Goal: Information Seeking & Learning: Find specific fact

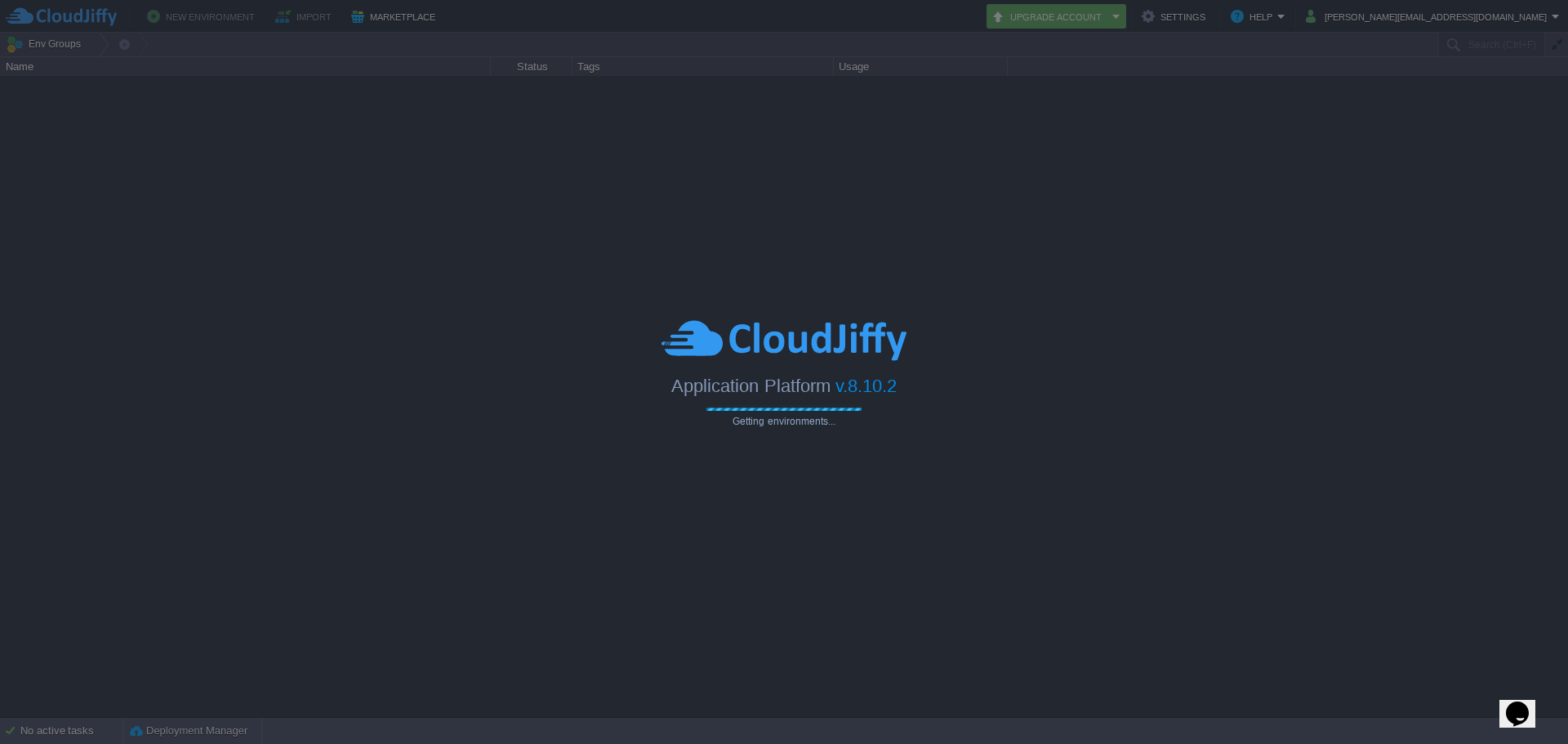
type input "Search (Ctrl+F)"
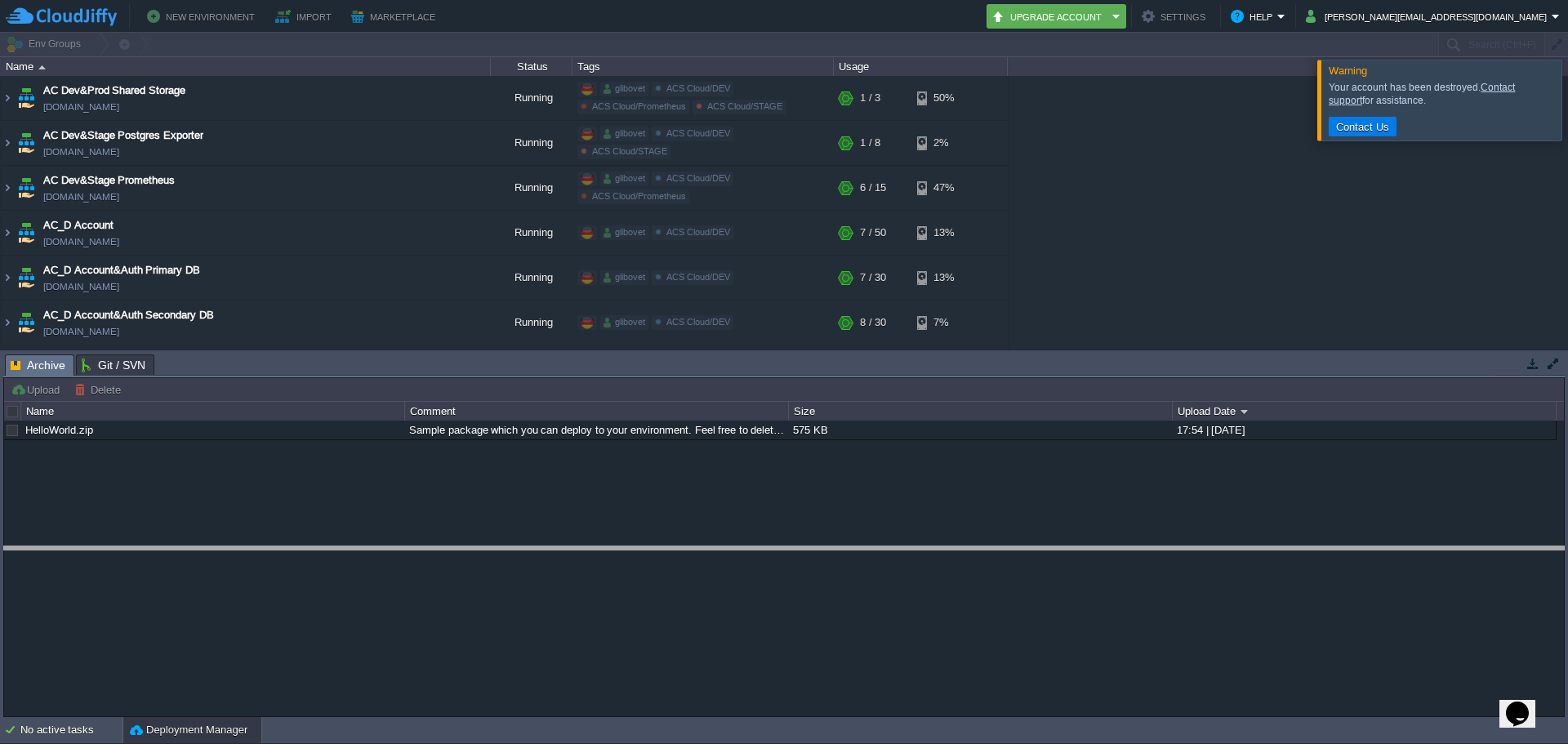
drag, startPoint x: 259, startPoint y: 362, endPoint x: 245, endPoint y: 554, distance: 192.5
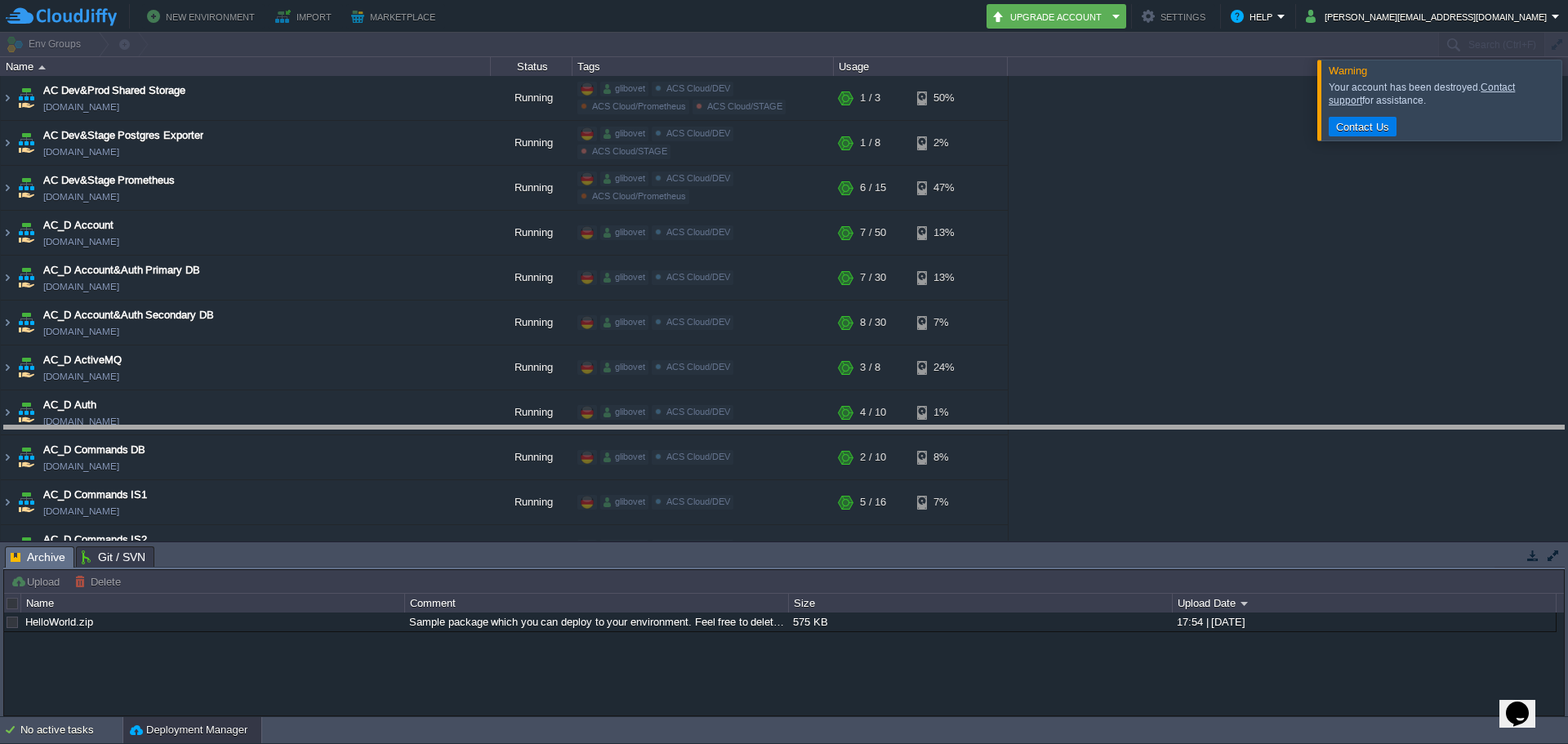
drag, startPoint x: 242, startPoint y: 548, endPoint x: 273, endPoint y: 420, distance: 131.7
click at [270, 426] on body "New Environment Import Marketplace Bonus $0.00 Upgrade Account Settings Help [P…" at bounding box center [784, 372] width 1568 height 744
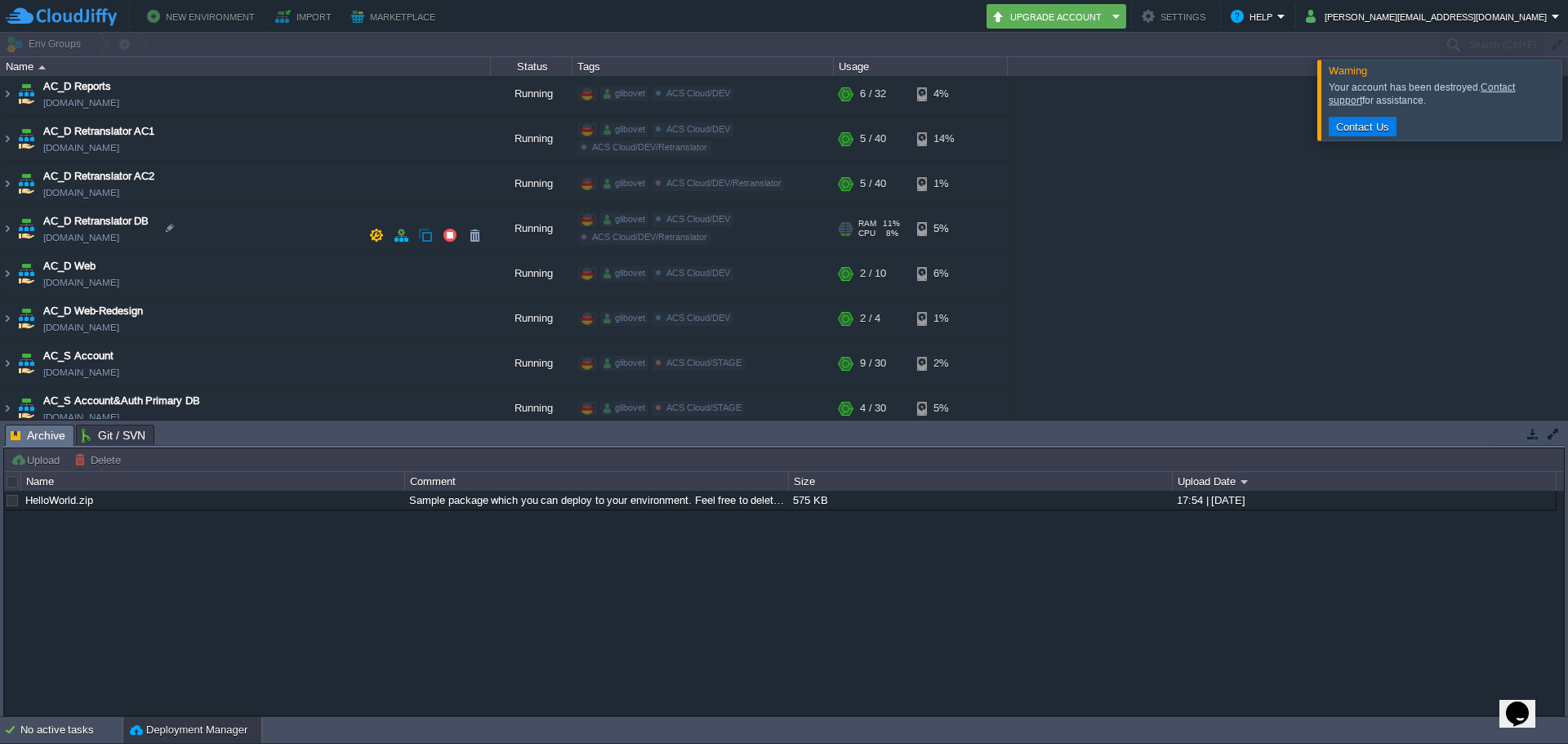
scroll to position [1388, 0]
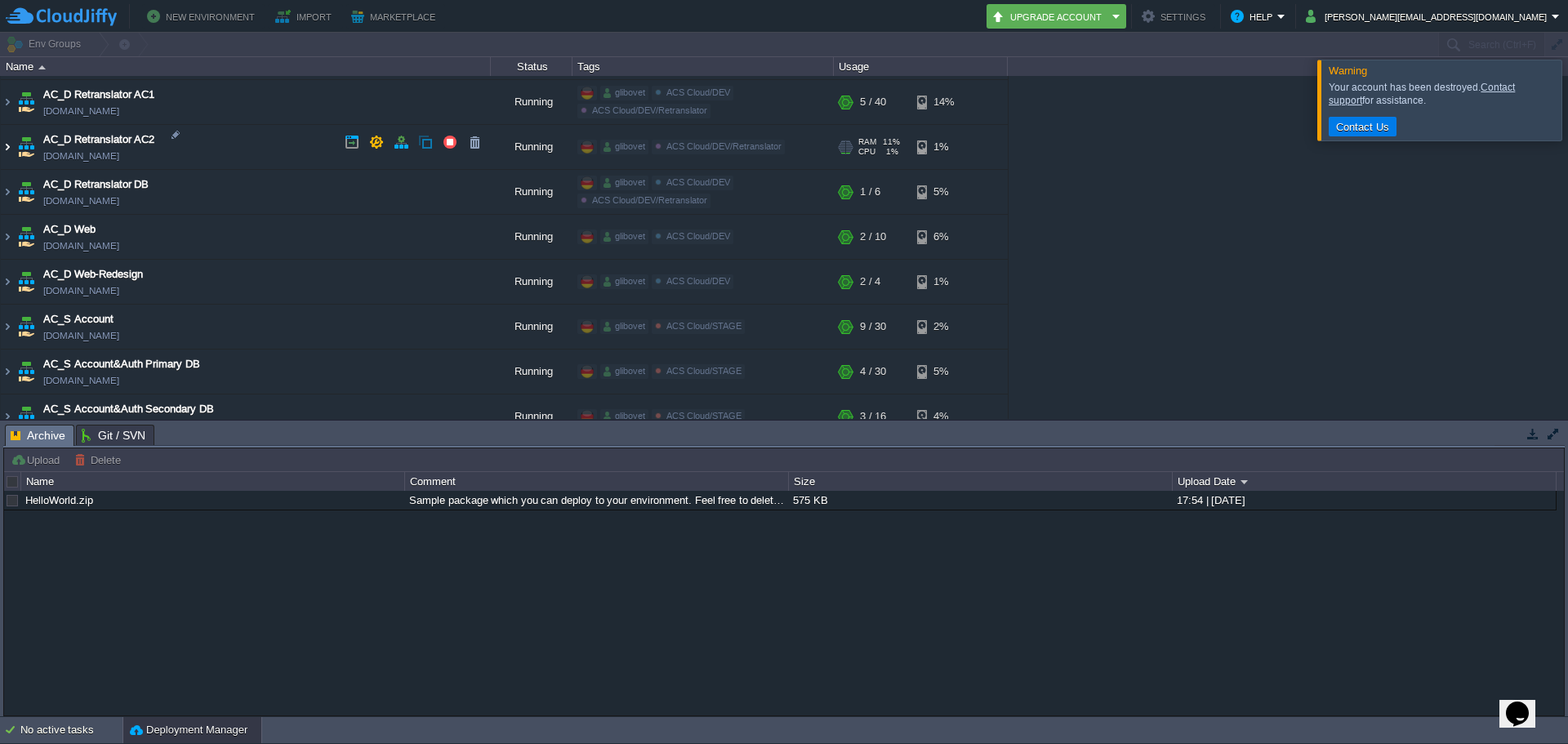
click at [5, 146] on img at bounding box center [7, 146] width 13 height 45
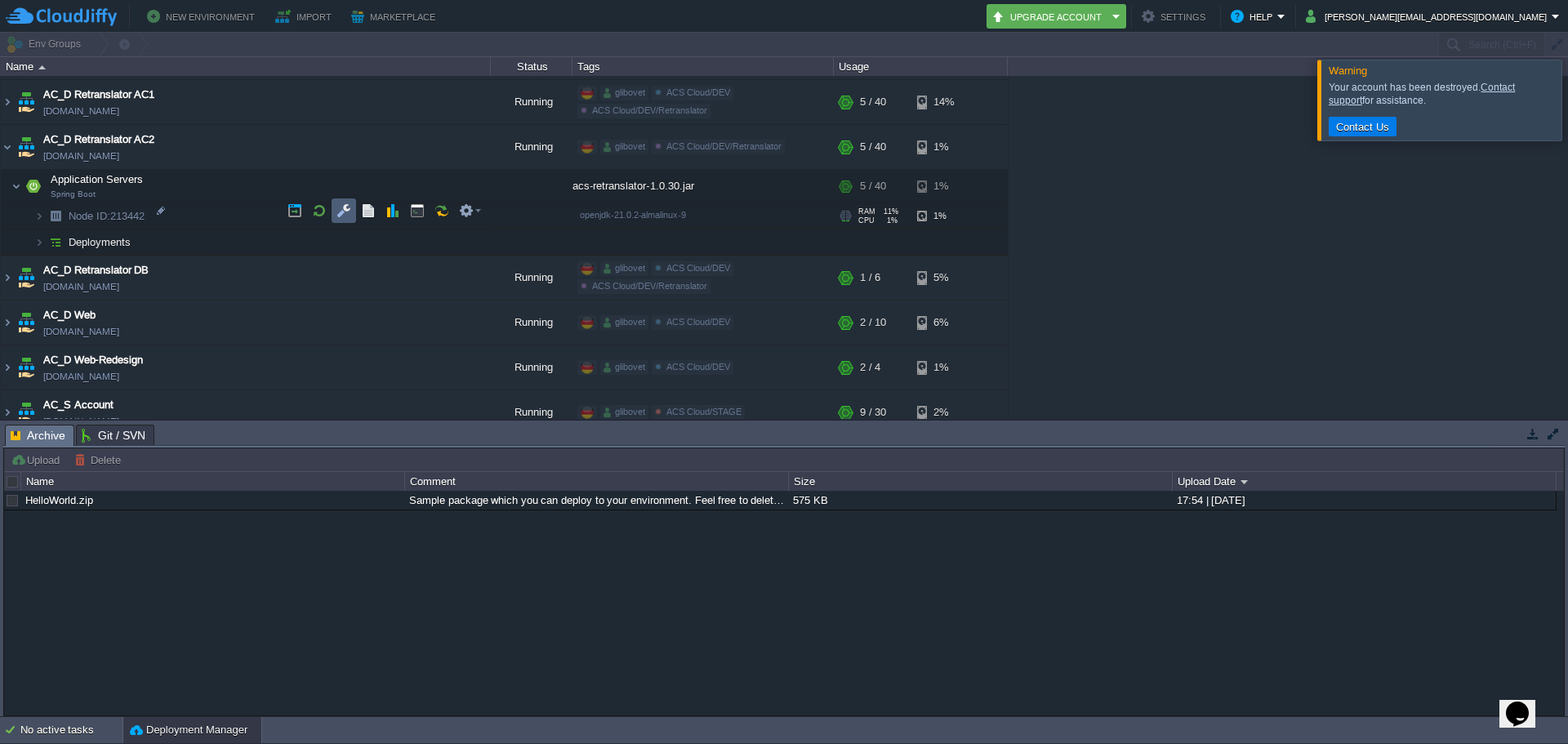
click at [335, 206] on td at bounding box center [344, 210] width 25 height 25
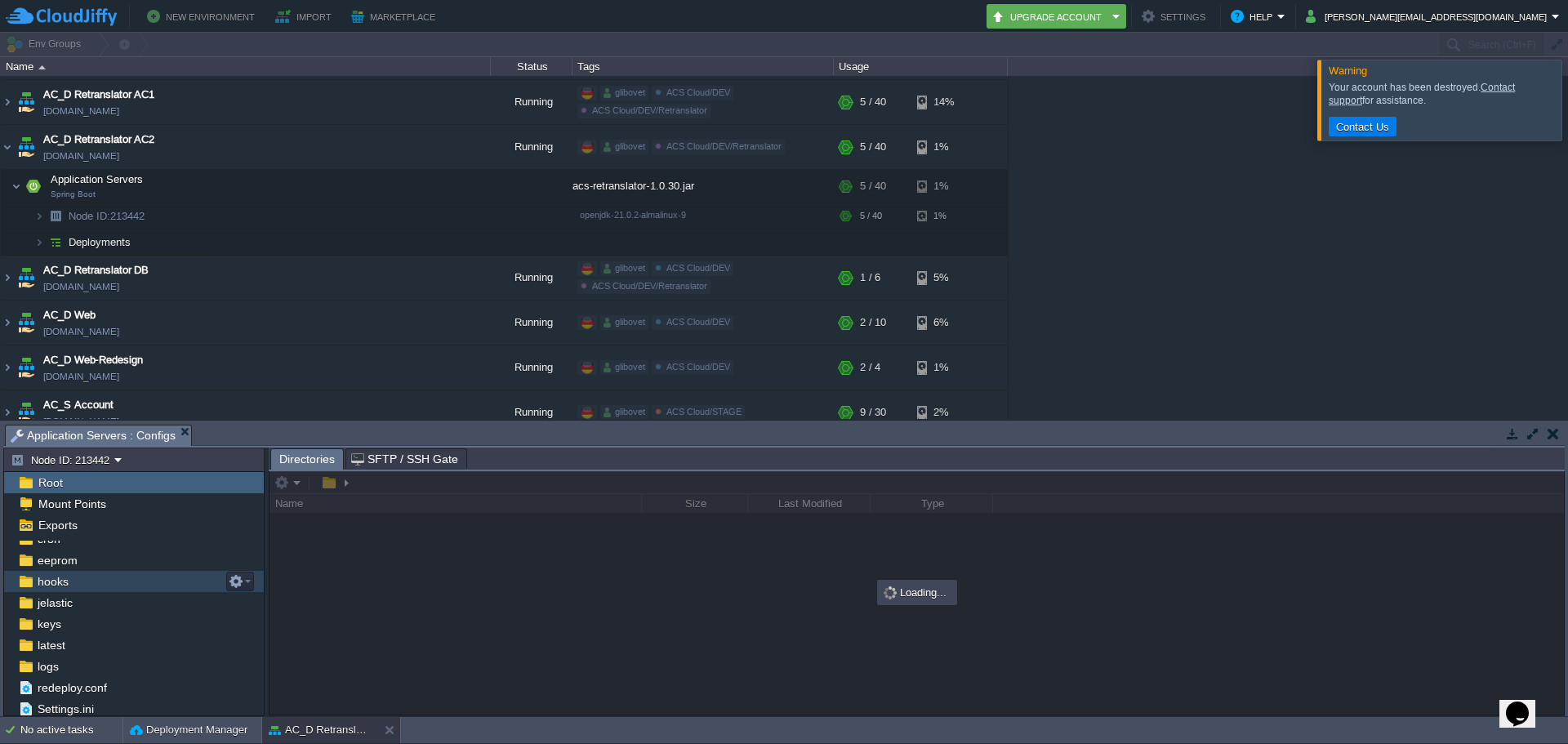
scroll to position [76, 0]
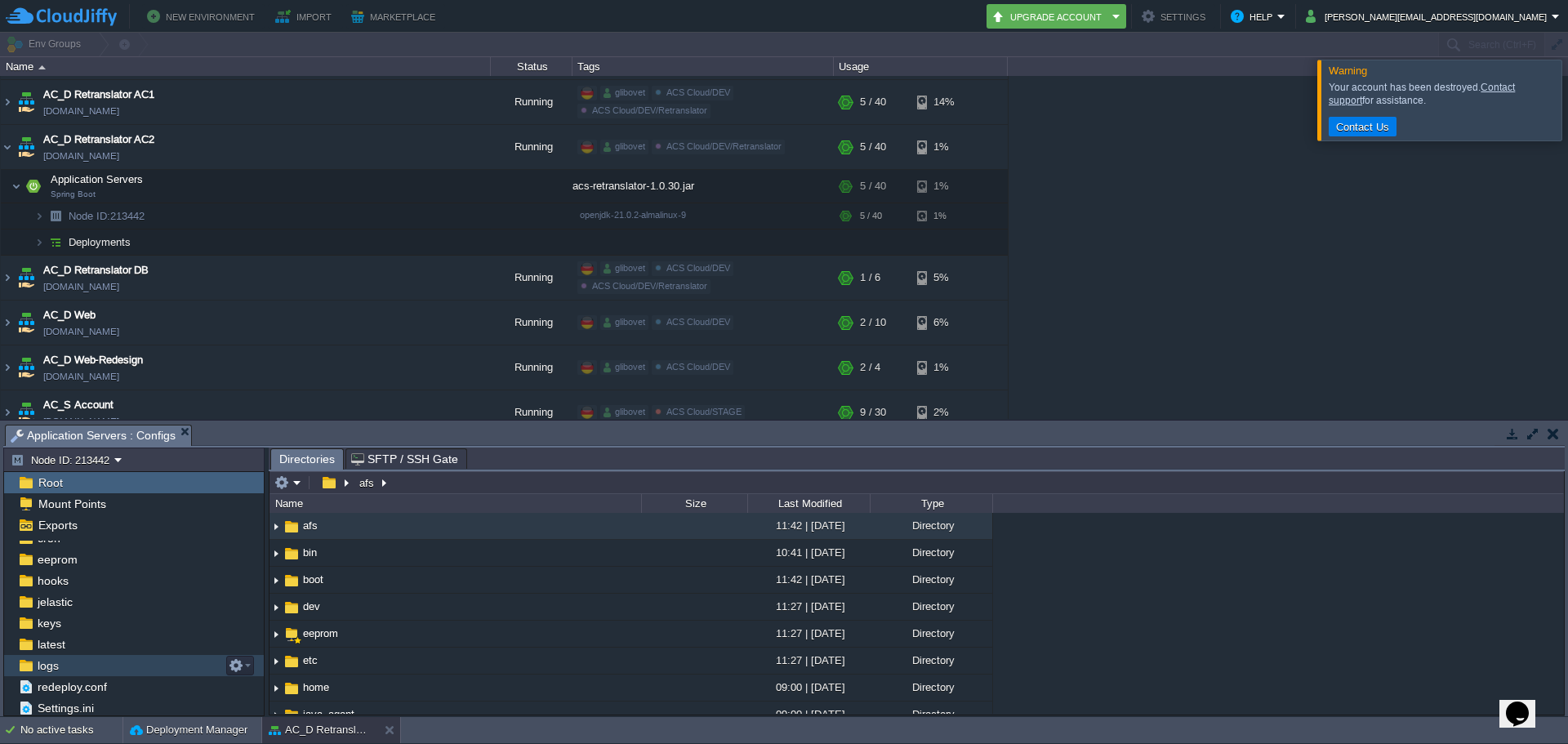
click at [90, 665] on div "logs" at bounding box center [134, 665] width 260 height 21
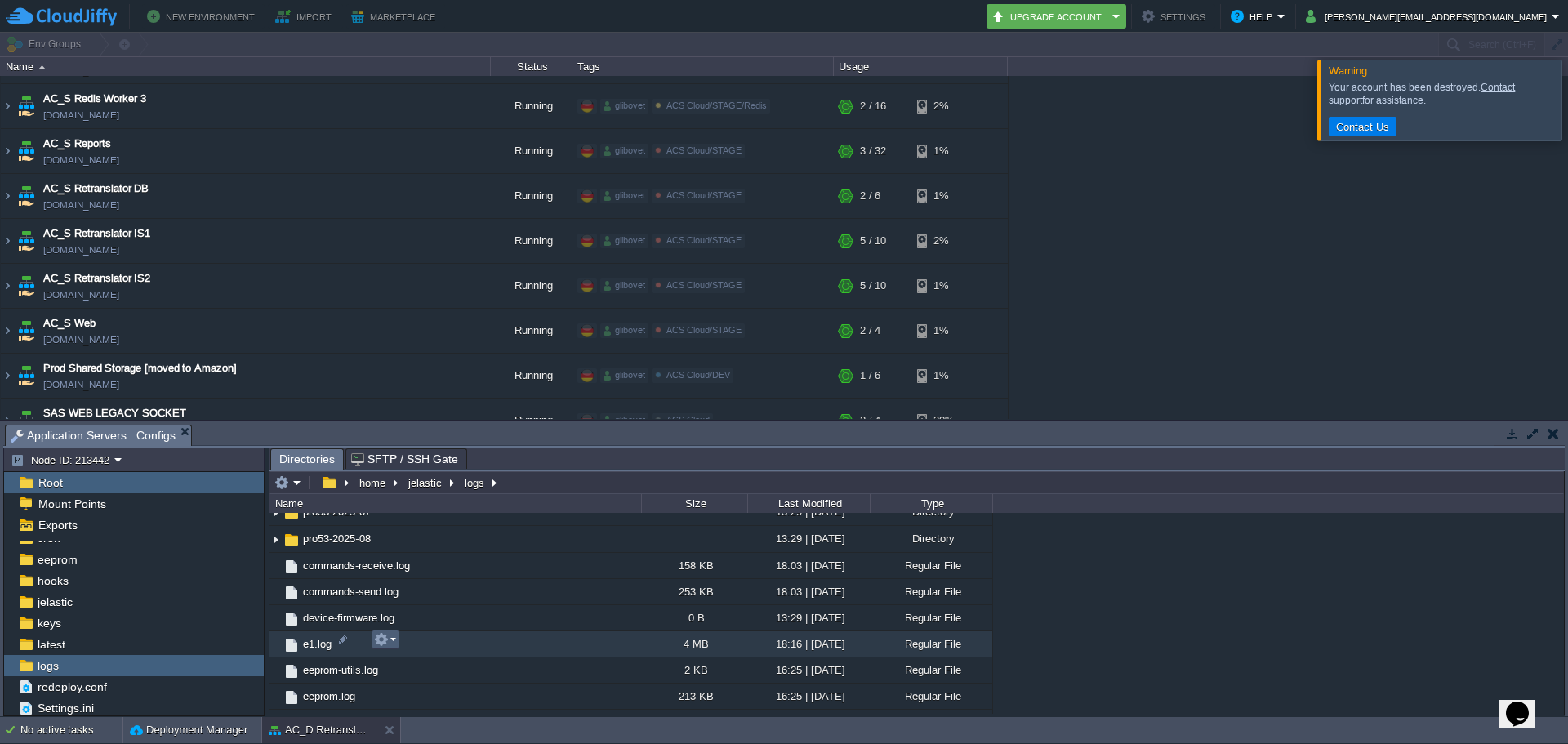
scroll to position [1318, 0]
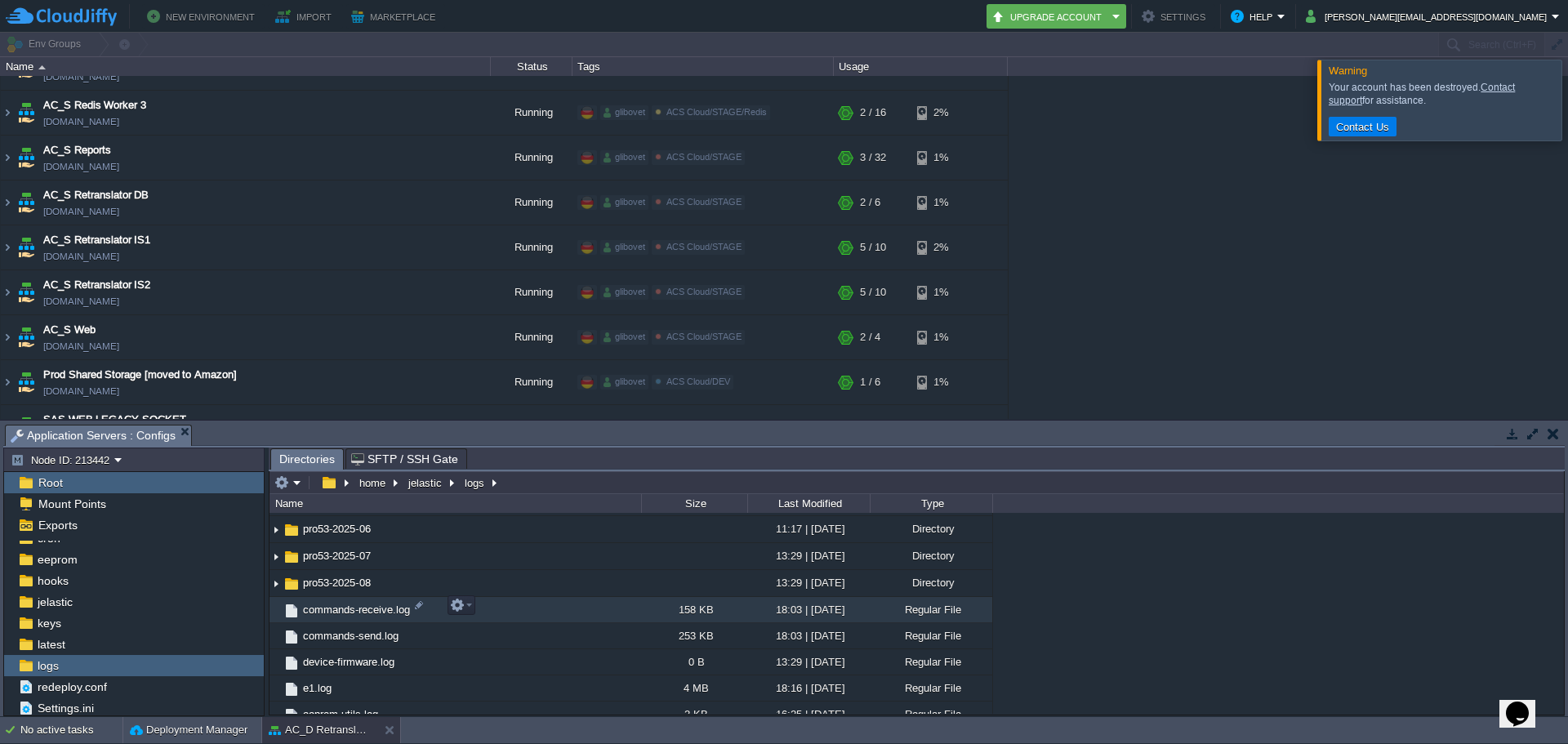
click at [370, 603] on span "commands-receive.log" at bounding box center [356, 609] width 112 height 14
click at [463, 607] on button "button" at bounding box center [457, 605] width 15 height 15
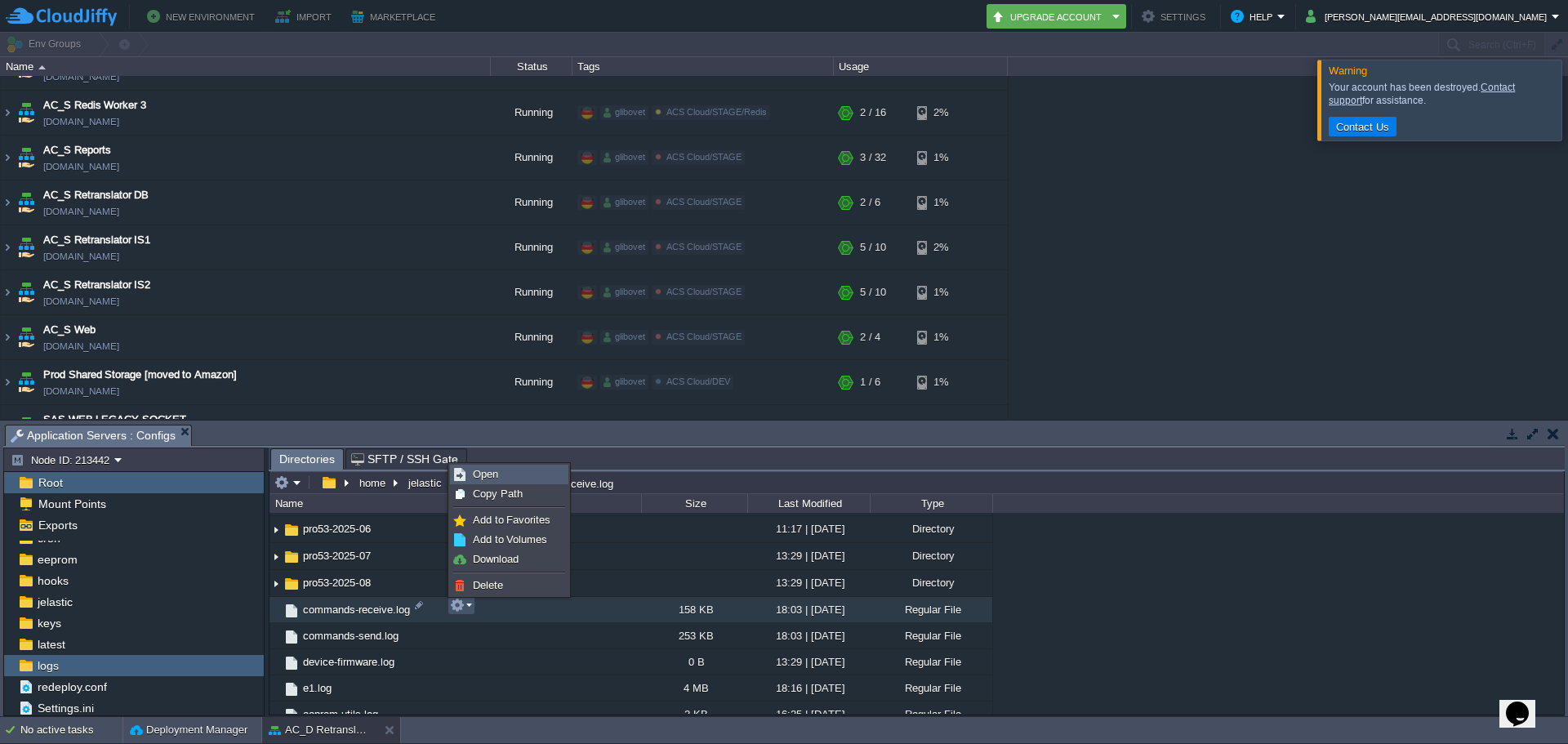
click at [467, 477] on link "Open" at bounding box center [509, 474] width 116 height 18
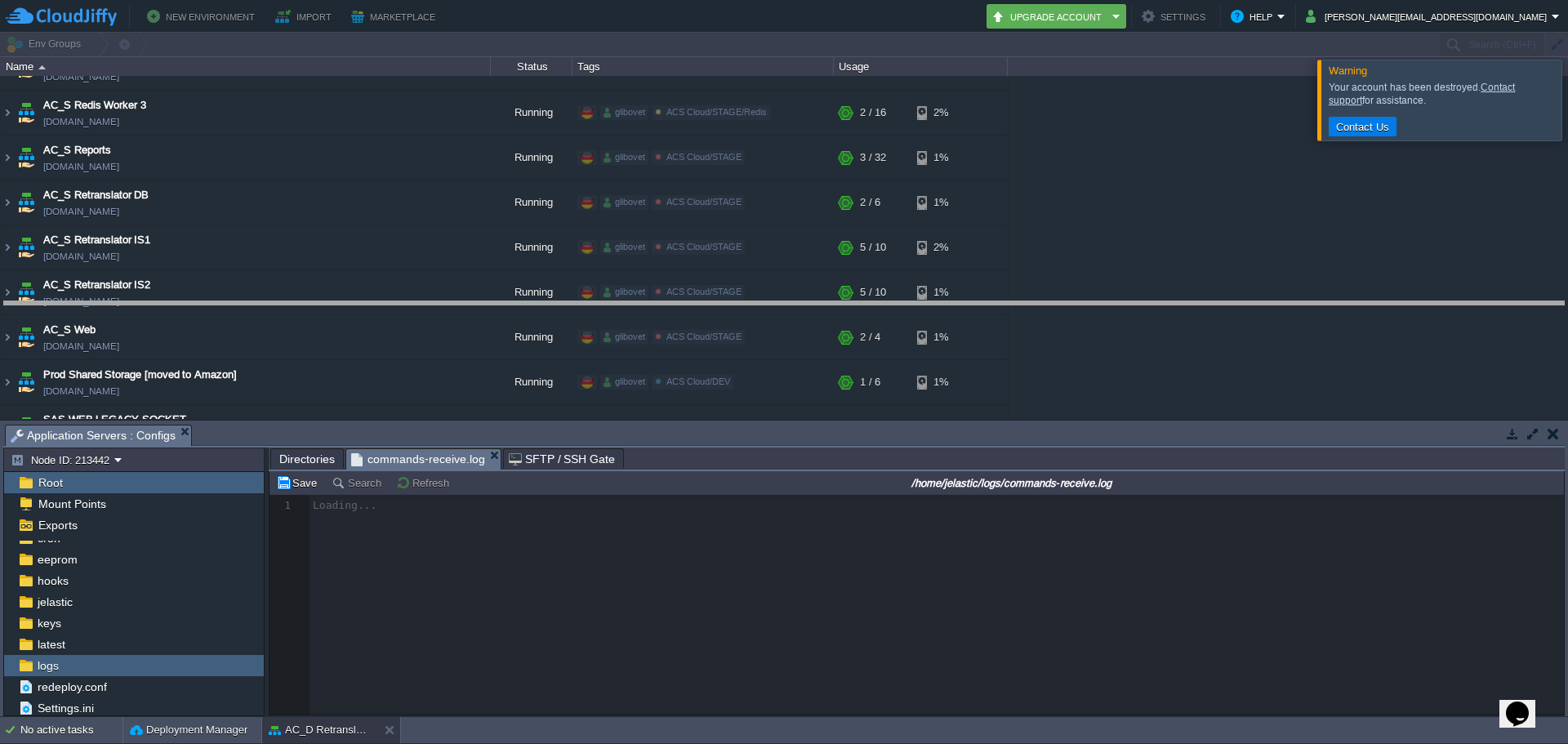
drag, startPoint x: 576, startPoint y: 437, endPoint x: 590, endPoint y: 310, distance: 127.8
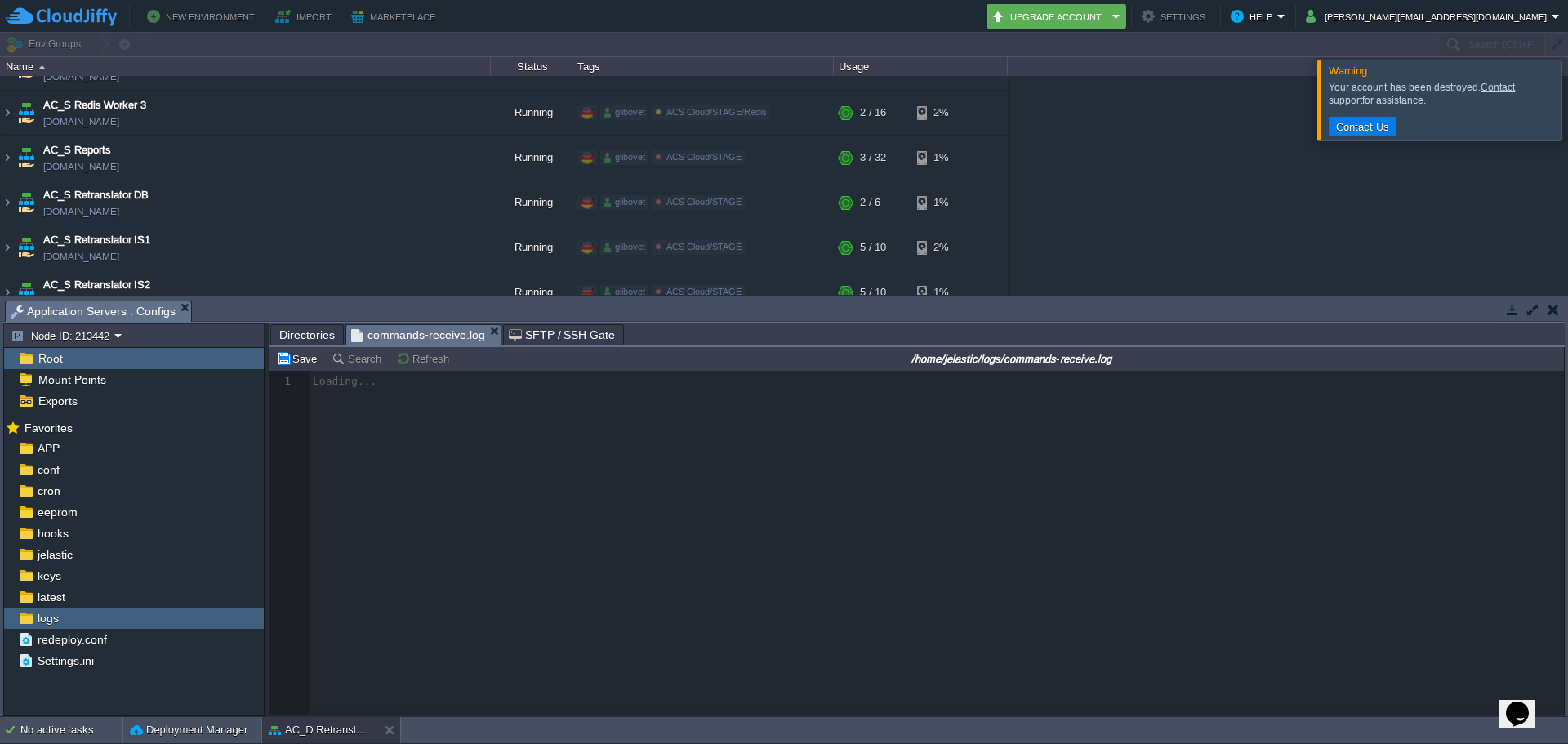
scroll to position [5, 0]
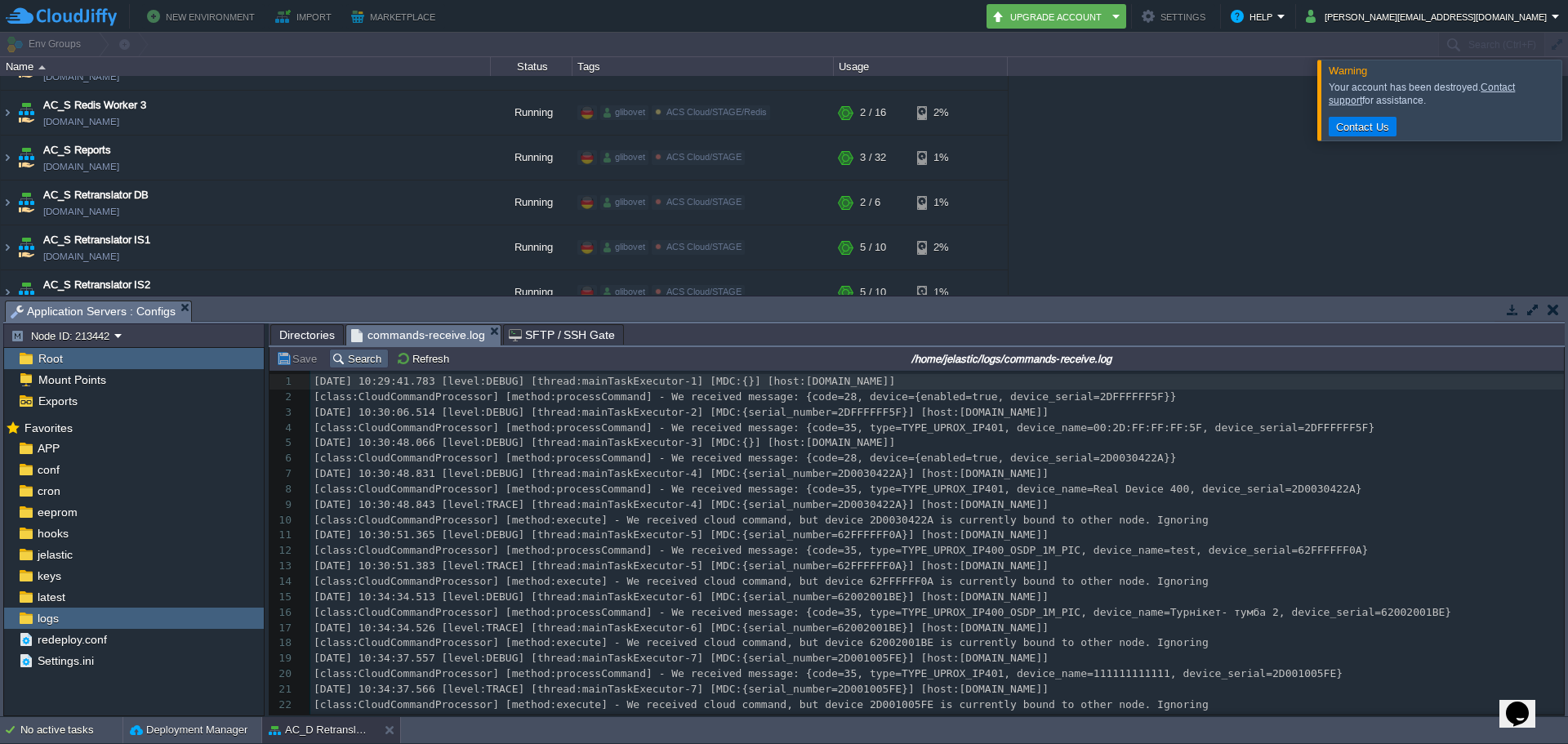
click at [365, 359] on button "Search" at bounding box center [359, 358] width 55 height 15
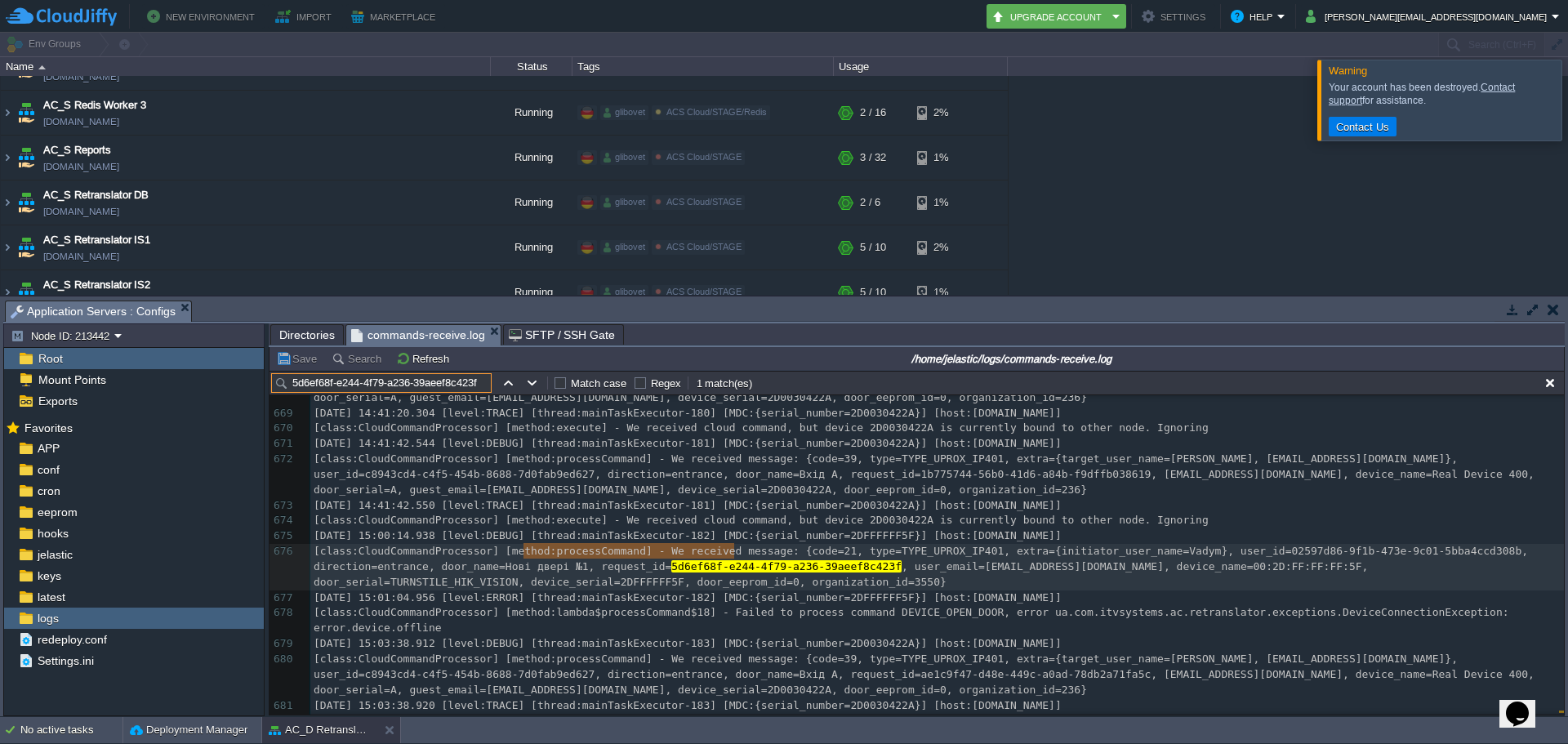
scroll to position [14097, 0]
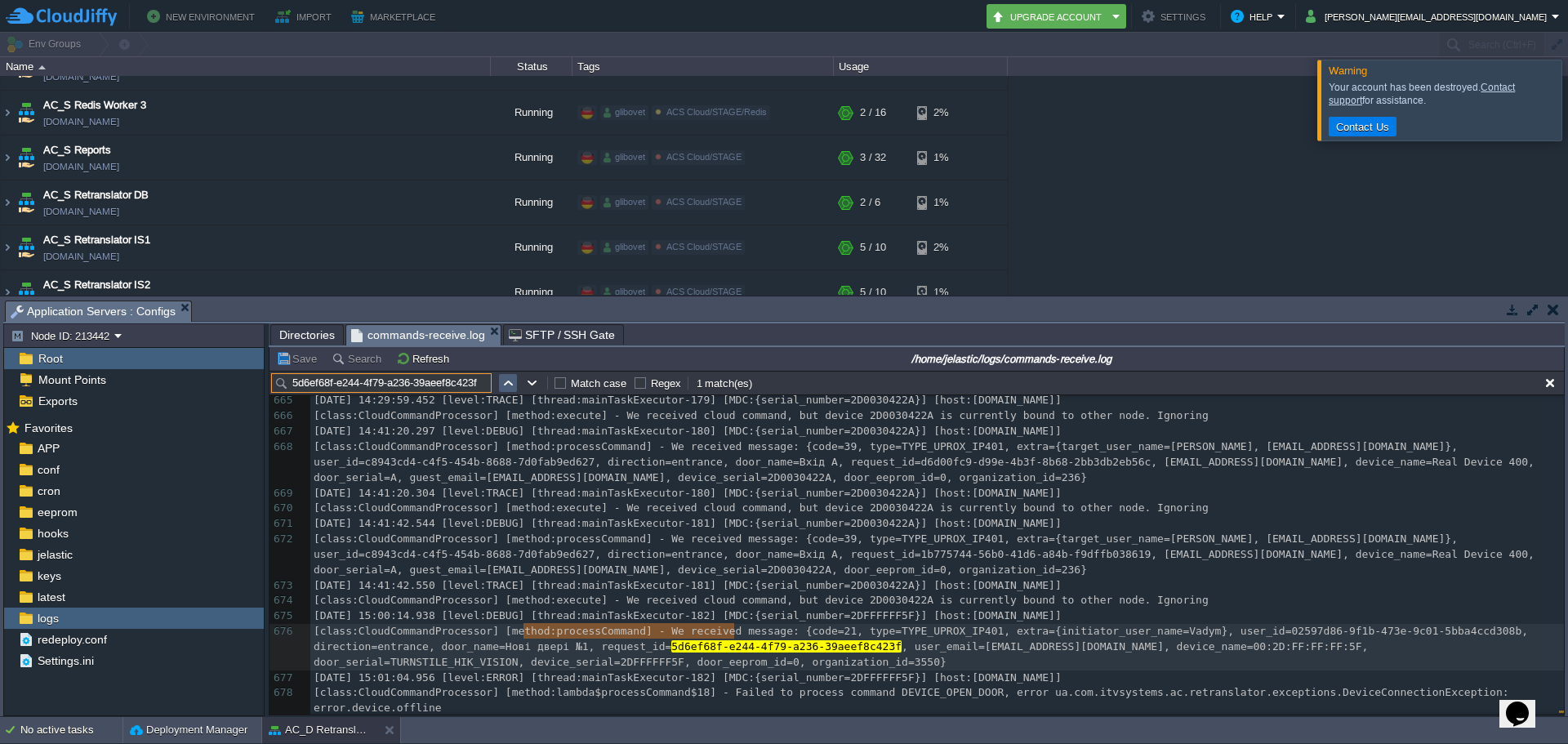
type input "5d6ef68f-e244-4f79-a236-39aeef8c423f"
click at [511, 385] on button "button" at bounding box center [508, 382] width 15 height 15
type textarea "5d6ef68f-e244-4f79-a236-39aeef8c423f"
click at [511, 384] on button "button" at bounding box center [508, 382] width 15 height 15
click at [533, 385] on button "button" at bounding box center [533, 382] width 15 height 15
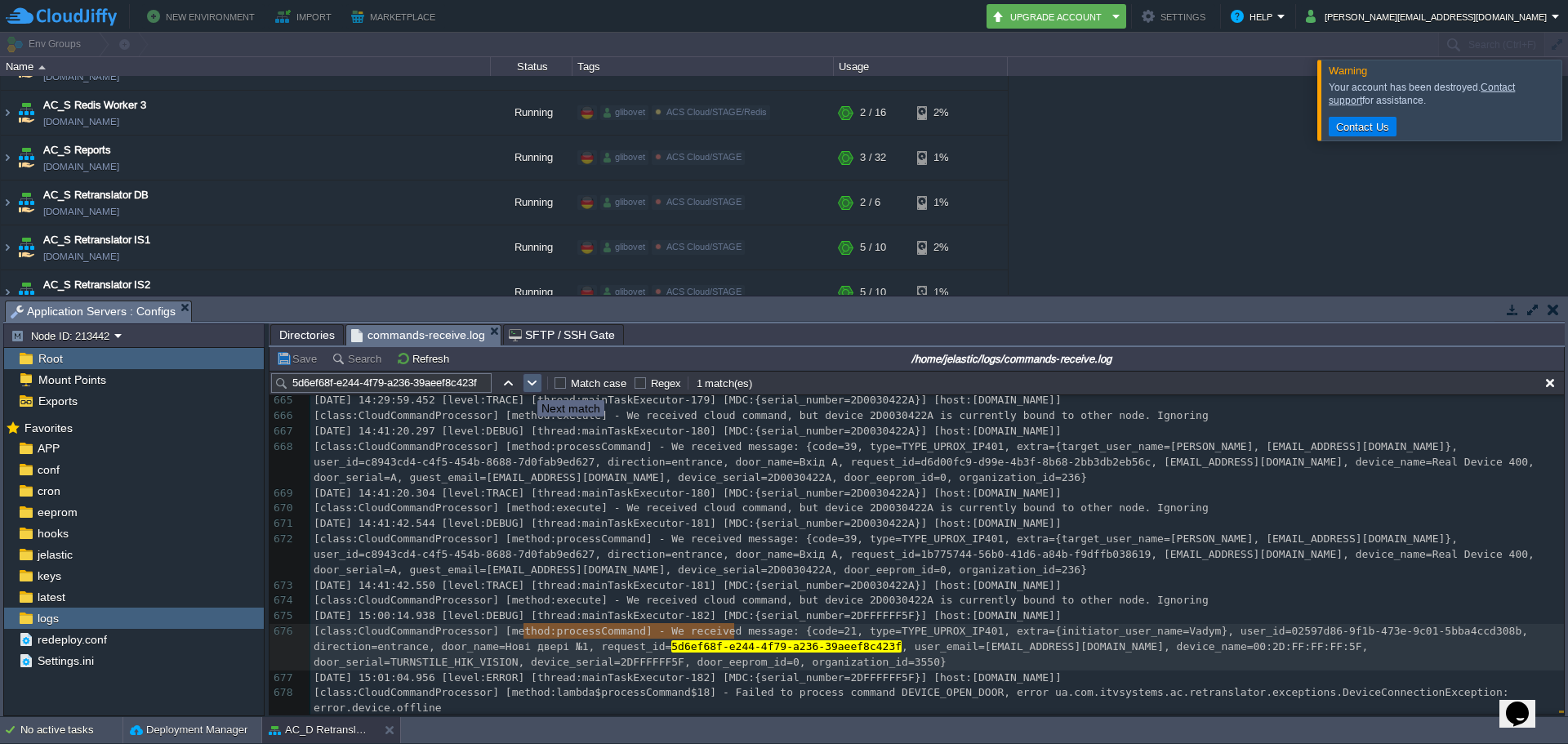
click at [533, 385] on button "button" at bounding box center [533, 382] width 15 height 15
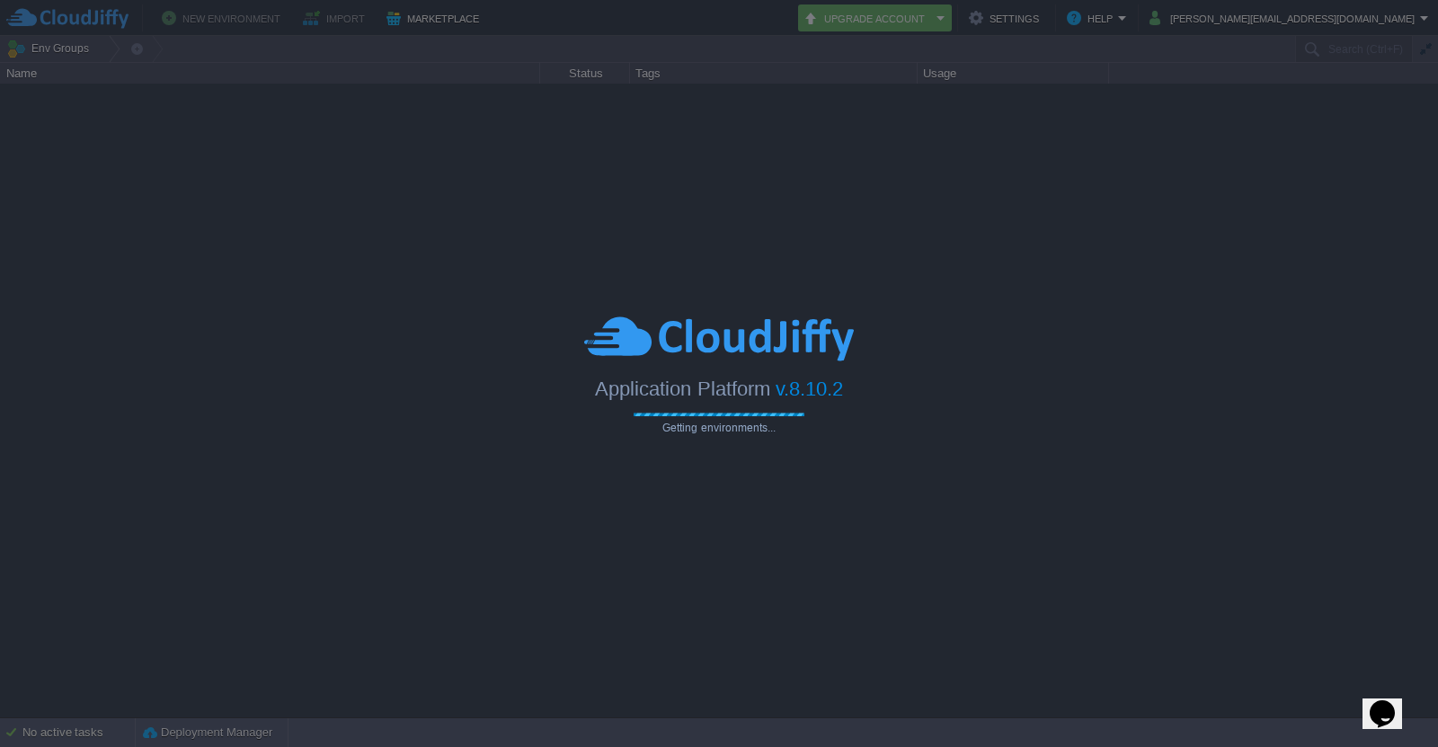
type input "Search (Ctrl+F)"
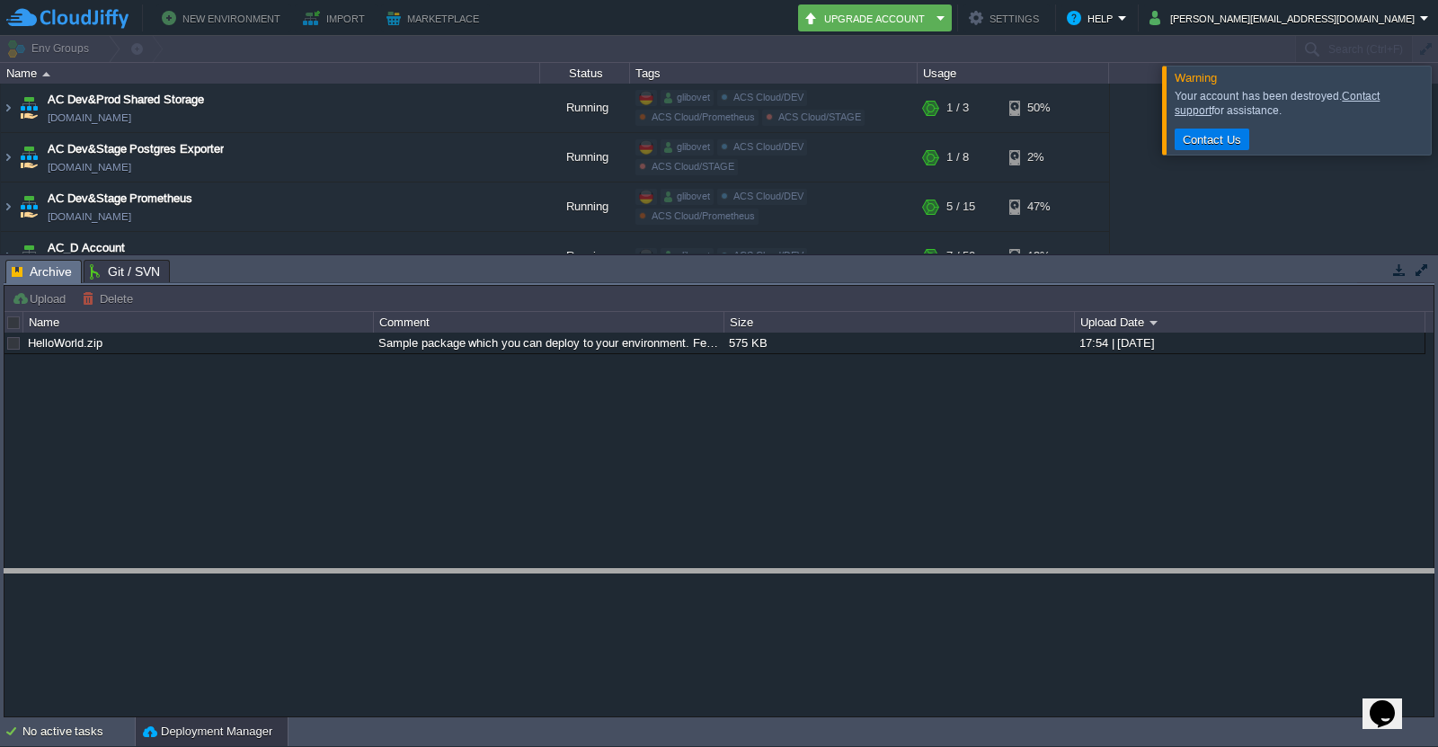
drag, startPoint x: 652, startPoint y: 264, endPoint x: 627, endPoint y: 580, distance: 316.4
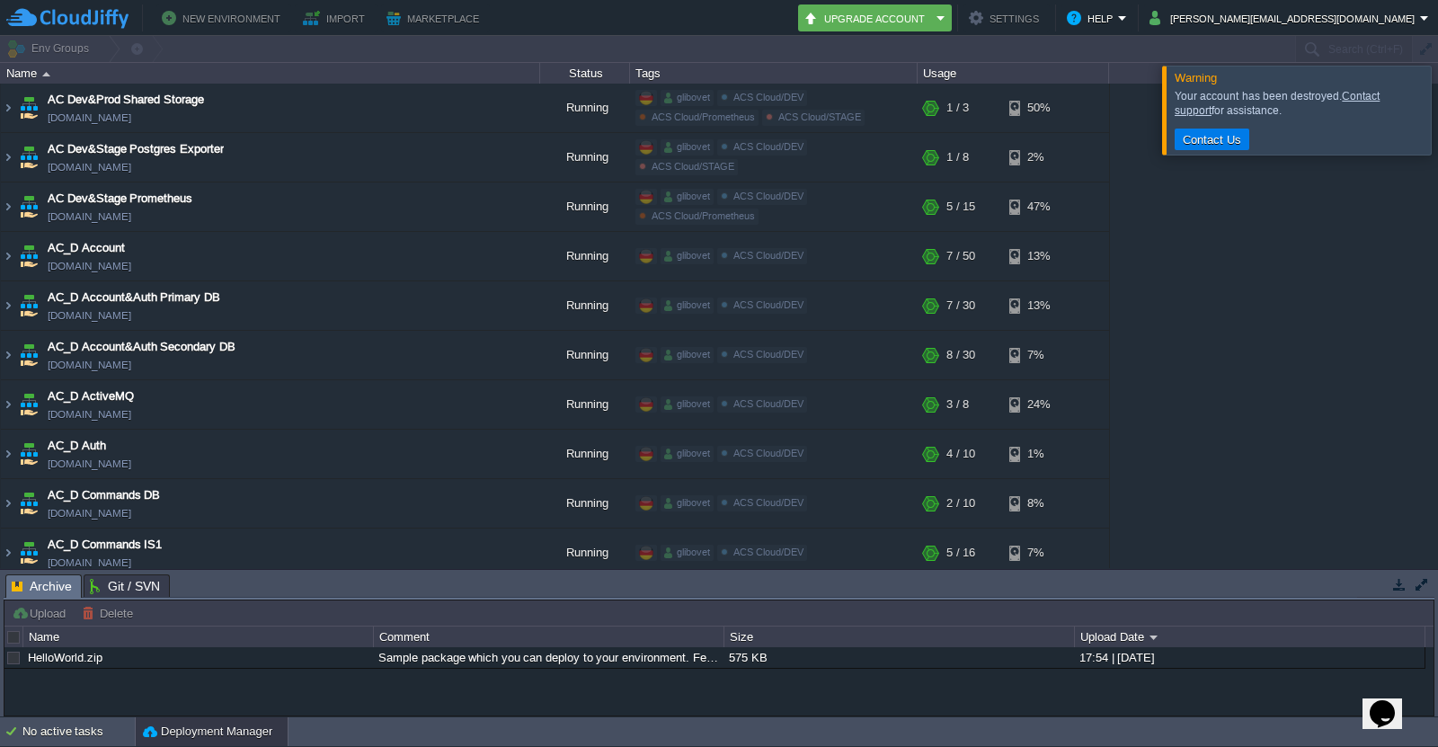
click at [1437, 109] on div at bounding box center [1459, 110] width 0 height 88
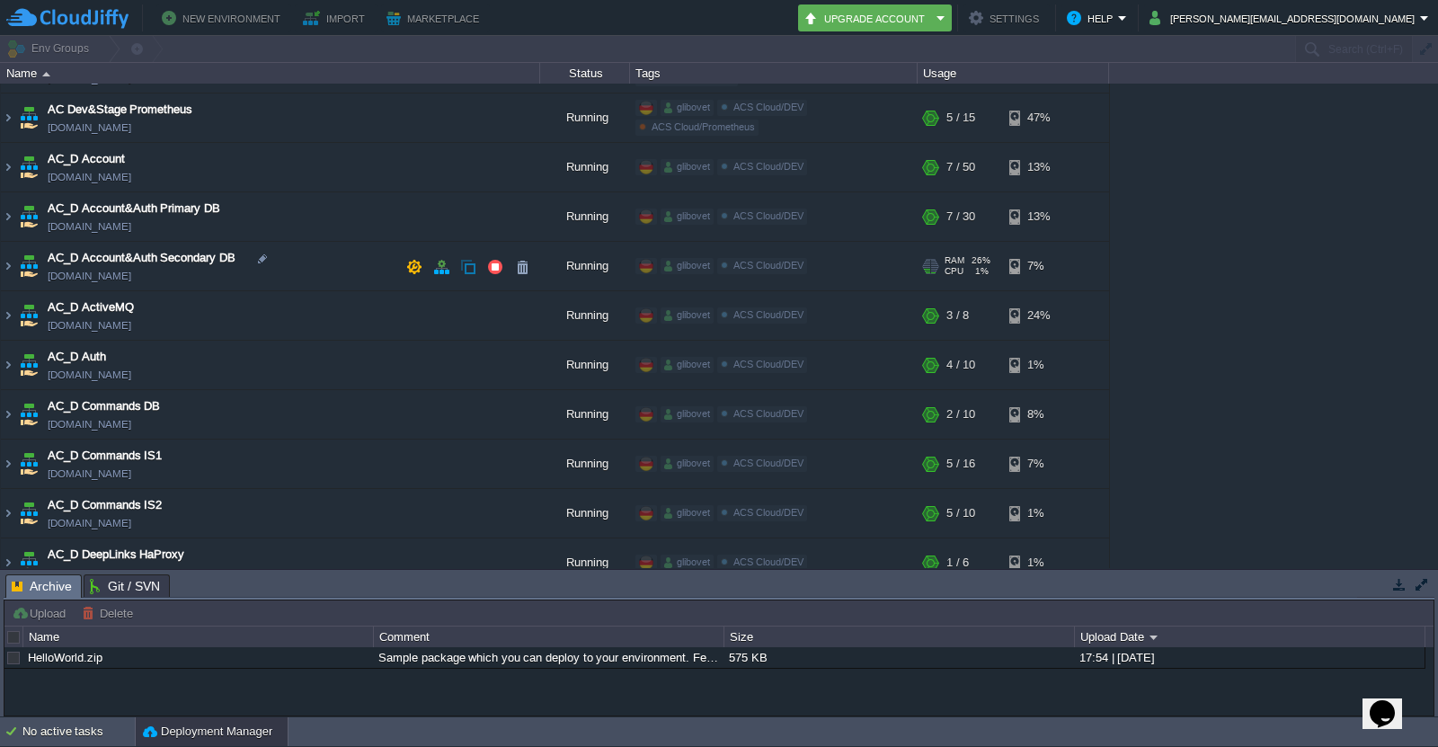
scroll to position [90, 0]
click at [6, 167] on img at bounding box center [8, 166] width 14 height 49
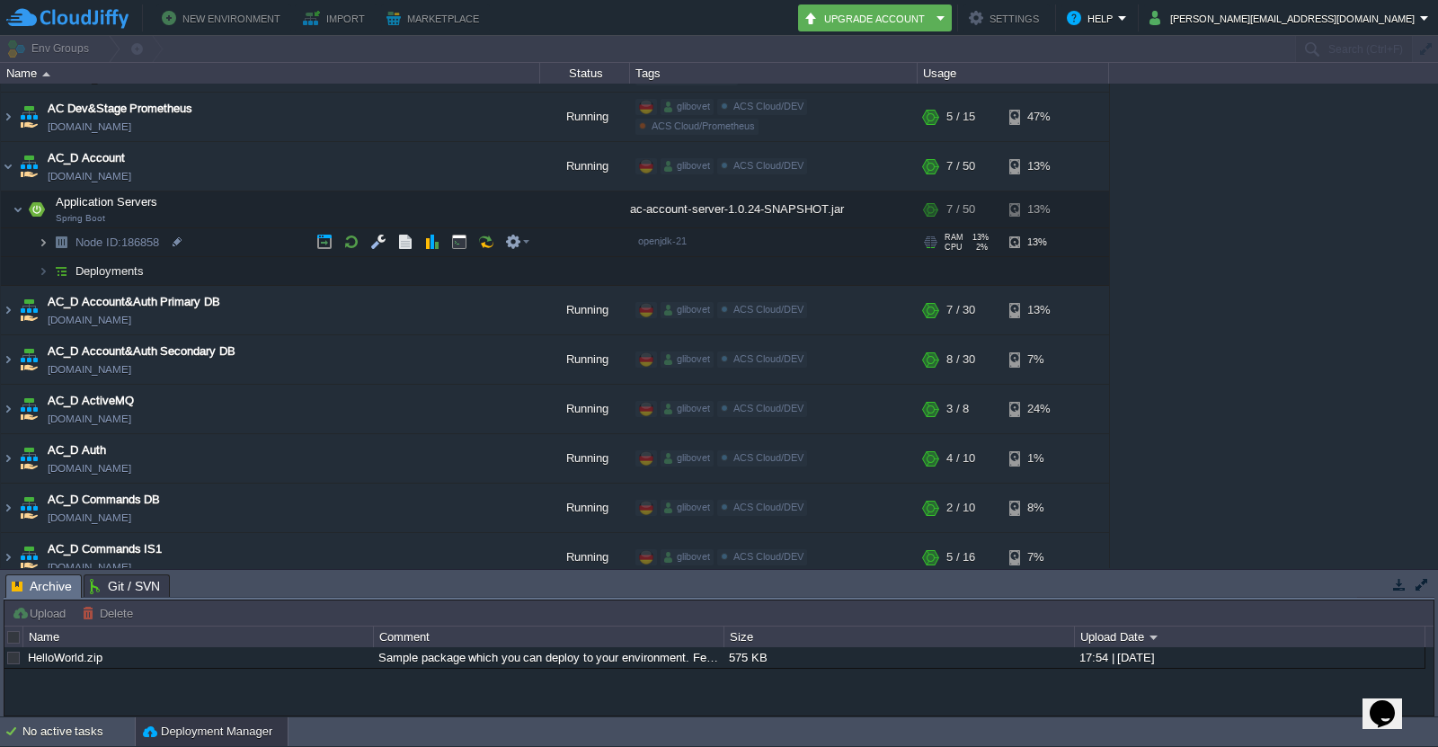
click at [44, 246] on img at bounding box center [43, 242] width 11 height 28
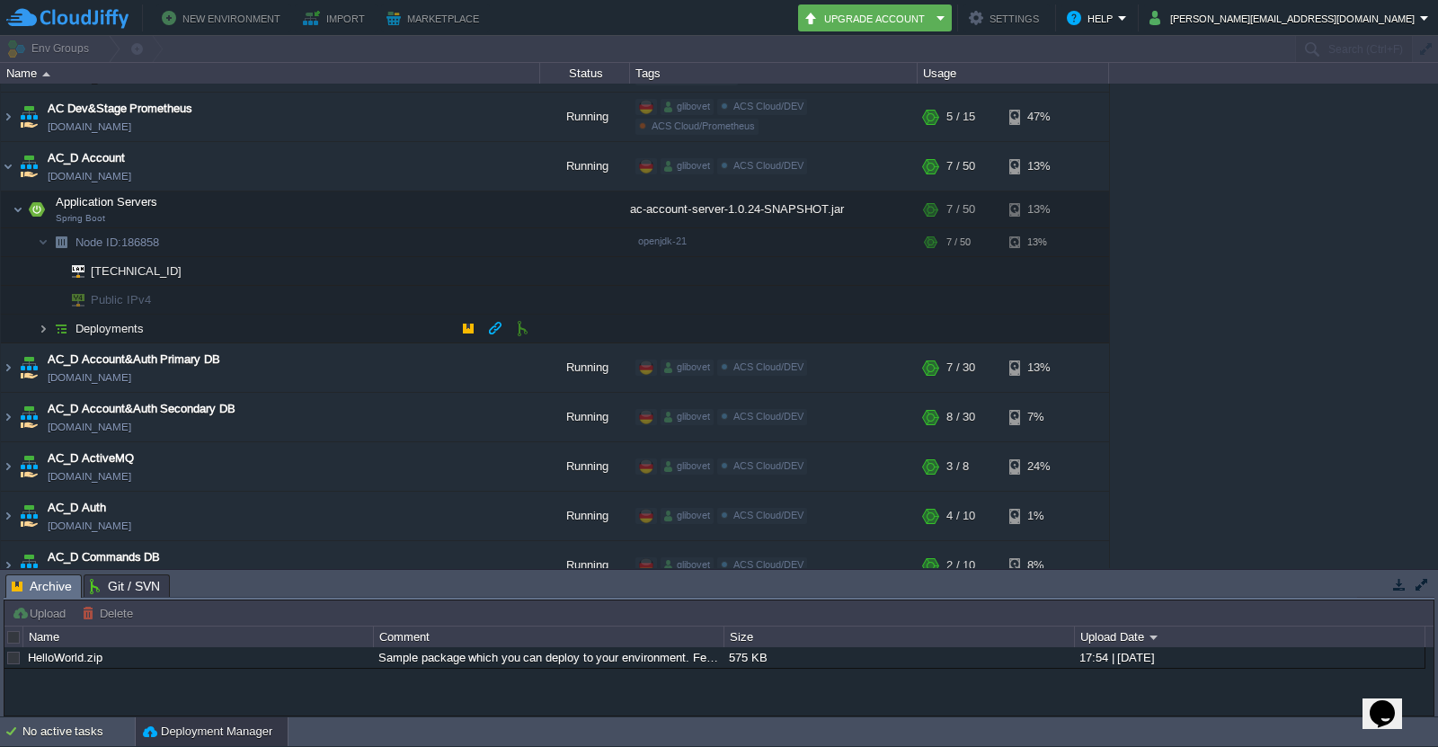
click at [40, 333] on img at bounding box center [43, 328] width 11 height 28
